Goal: Information Seeking & Learning: Learn about a topic

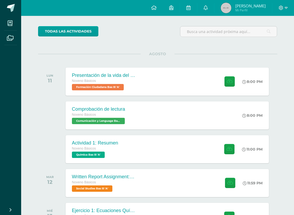
scroll to position [37, 0]
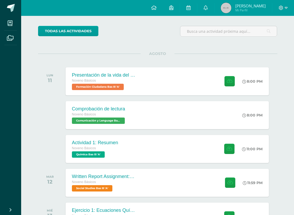
click at [78, 80] on span "Noveno Básicos" at bounding box center [84, 81] width 24 height 4
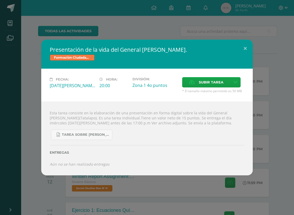
click at [244, 46] on button at bounding box center [245, 49] width 15 height 18
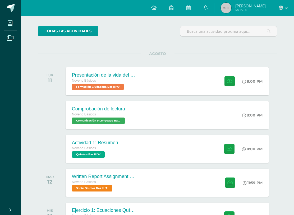
click at [77, 106] on div "Comprobación de lectura" at bounding box center [99, 109] width 54 height 6
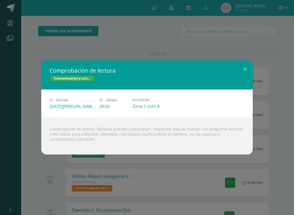
click at [32, 38] on div "Comprobación de lectura Comunicación y Lenguage Bas III Fecha: [DATE][PERSON_NA…" at bounding box center [147, 107] width 294 height 215
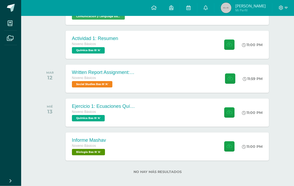
scroll to position [142, 0]
click at [74, 80] on div "Noveno Básicos" at bounding box center [104, 78] width 64 height 6
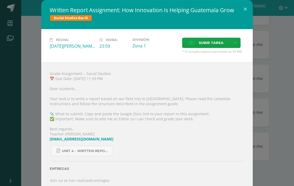
click at [244, 8] on button at bounding box center [245, 9] width 15 height 18
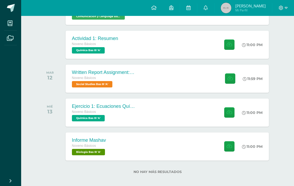
click at [210, 121] on div "Ejercicio 1: Ecuaciones Químicas Noveno Básicos Química Bas III 'A' 11:00 PM Ej…" at bounding box center [167, 112] width 203 height 28
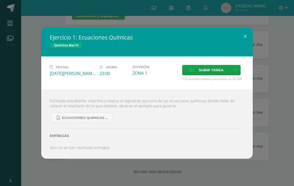
click at [246, 30] on button at bounding box center [245, 36] width 15 height 18
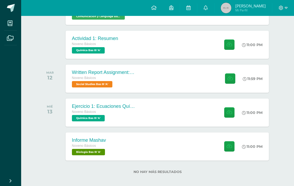
click at [242, 35] on button at bounding box center [235, 42] width 13 height 16
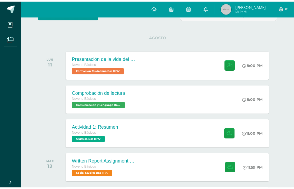
scroll to position [53, 0]
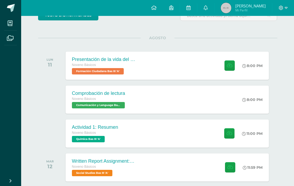
click at [205, 144] on div "Actividad 1: Resumen Noveno Básicos Química Bas III 'A' 11:00 PM Actividad 1: R…" at bounding box center [167, 133] width 203 height 28
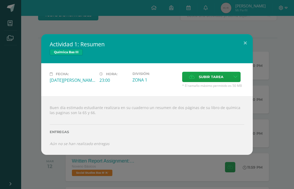
click at [244, 41] on button at bounding box center [245, 43] width 15 height 18
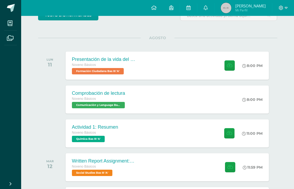
click at [193, 66] on div "Presentación de la vida del General [PERSON_NAME]. Noveno Básicos Formación Ciu…" at bounding box center [167, 66] width 203 height 28
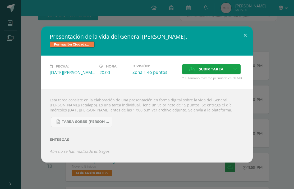
click at [59, 121] on icon at bounding box center [58, 122] width 3 height 4
